Goal: Task Accomplishment & Management: Manage account settings

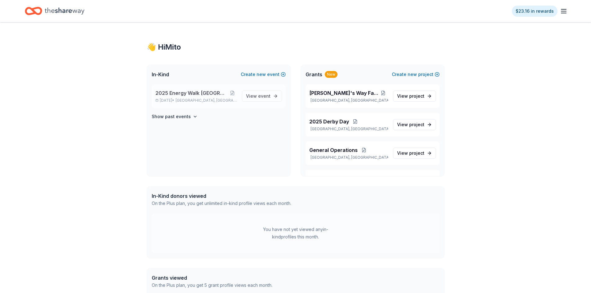
click at [174, 91] on span "2025 Energy Walk [GEOGRAPHIC_DATA]" at bounding box center [191, 92] width 72 height 7
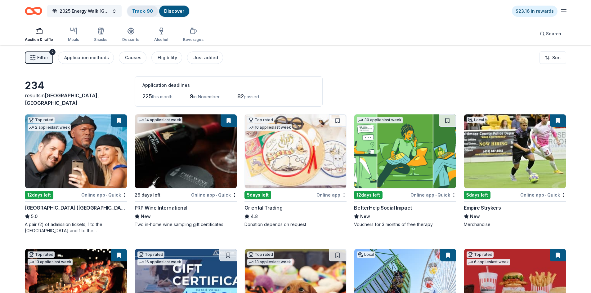
click at [144, 9] on link "Track · 90" at bounding box center [142, 10] width 21 height 5
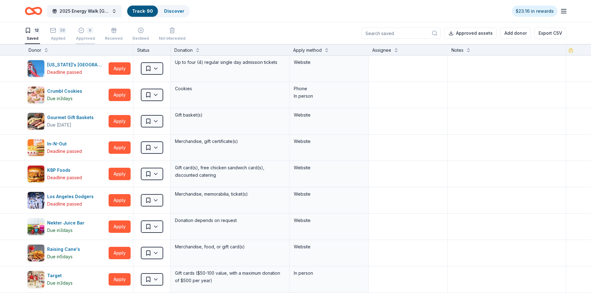
click at [82, 35] on div "8 Approved" at bounding box center [85, 34] width 19 height 14
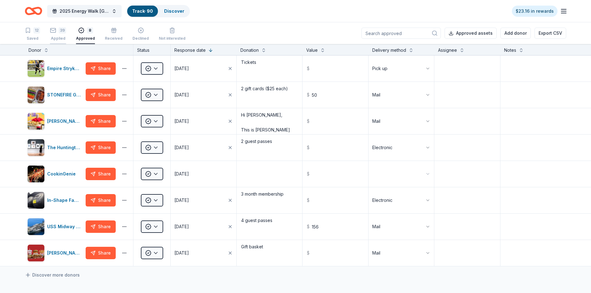
click at [57, 33] on div "39" at bounding box center [58, 30] width 16 height 6
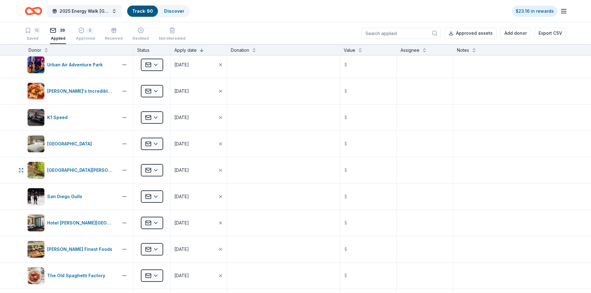
scroll to position [124, 0]
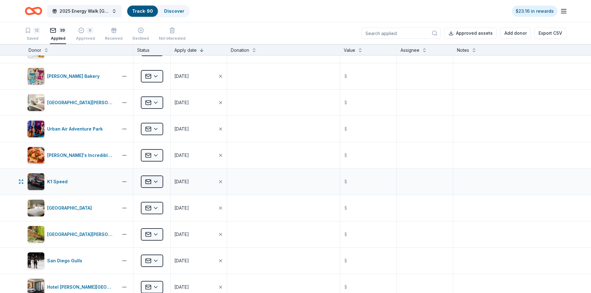
click at [159, 183] on html "2025 Energy Walk Riverside Track · 90 Discover $23.16 in rewards 12 Saved 39 Ap…" at bounding box center [295, 146] width 591 height 293
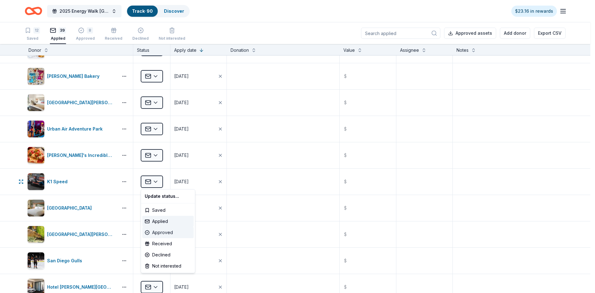
click at [162, 232] on div "Approved" at bounding box center [167, 232] width 51 height 11
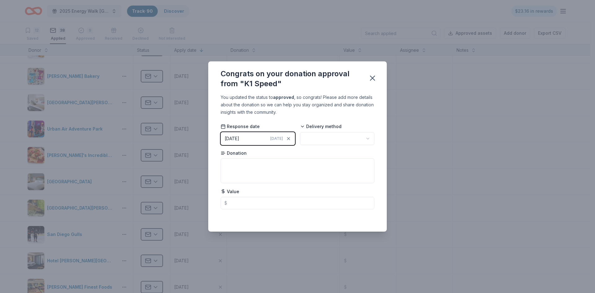
click at [284, 136] on div "[DATE]" at bounding box center [280, 139] width 21 height 6
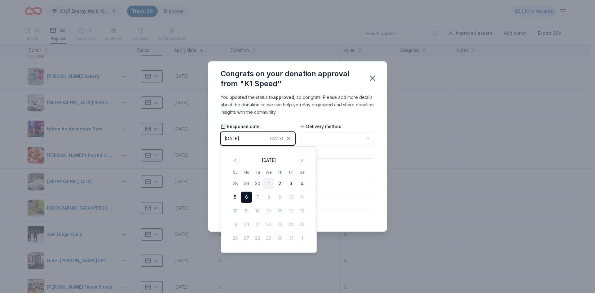
click at [271, 184] on button "1" at bounding box center [268, 183] width 11 height 11
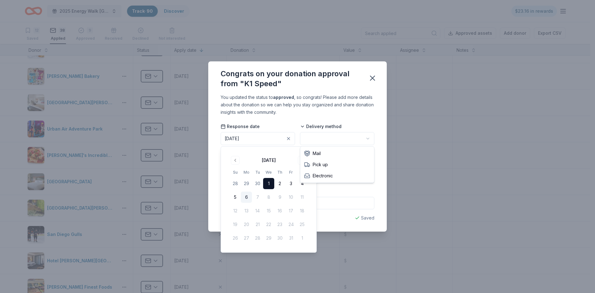
click at [340, 142] on html "2025 Energy Walk Riverside Track · 90 Discover $23.16 in rewards 12 Saved 38 Ap…" at bounding box center [297, 146] width 595 height 293
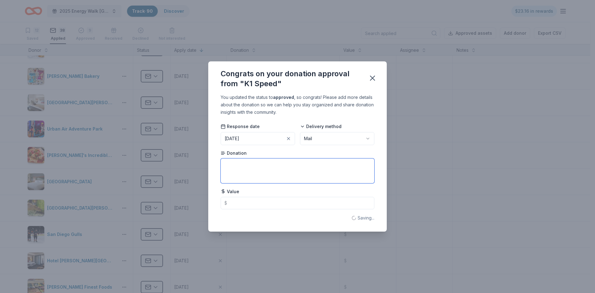
click at [273, 165] on textarea at bounding box center [298, 170] width 154 height 25
click at [296, 116] on div "You updated the status to approved , so congrats! Please add more details about…" at bounding box center [298, 105] width 154 height 22
click at [273, 168] on textarea at bounding box center [298, 170] width 154 height 25
type textarea "T"
type textarea "Tickets"
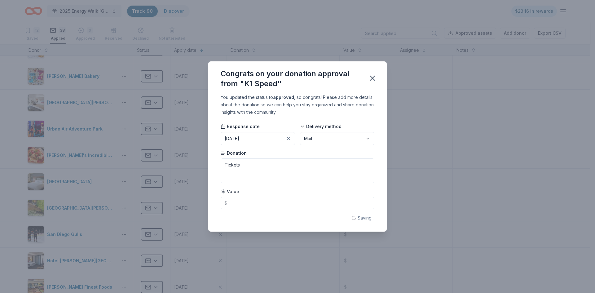
click at [426, 105] on div "Congrats on your donation approval from "K1 Speed" You updated the status to ap…" at bounding box center [297, 146] width 595 height 293
click at [375, 78] on icon "button" at bounding box center [372, 78] width 9 height 9
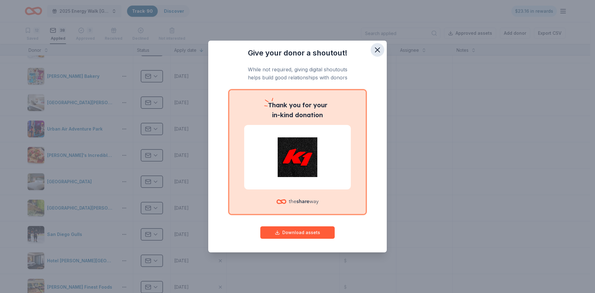
click at [379, 51] on icon "button" at bounding box center [377, 50] width 9 height 9
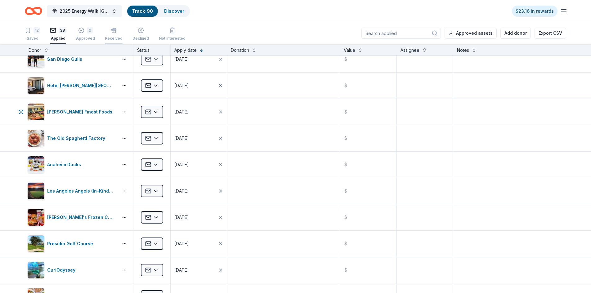
scroll to position [310, 0]
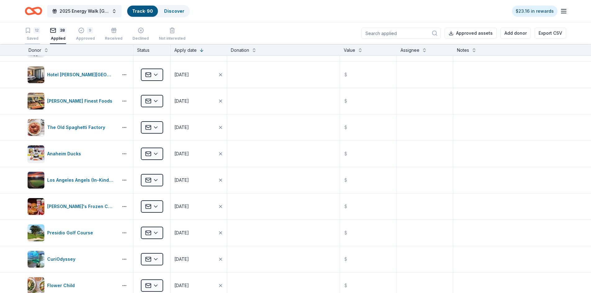
click at [37, 37] on div "Saved" at bounding box center [32, 38] width 15 height 5
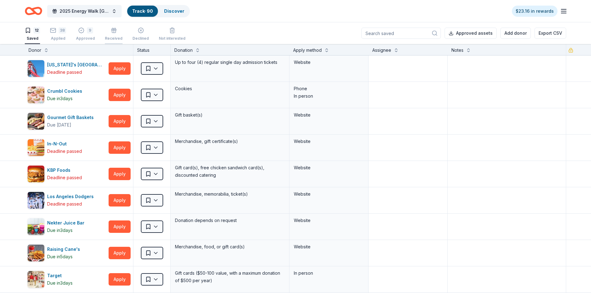
click at [113, 35] on div "Received" at bounding box center [114, 34] width 18 height 14
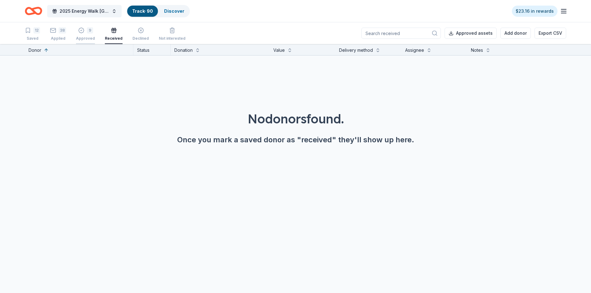
click at [77, 32] on div "9" at bounding box center [85, 30] width 19 height 6
